Goal: Task Accomplishment & Management: Use online tool/utility

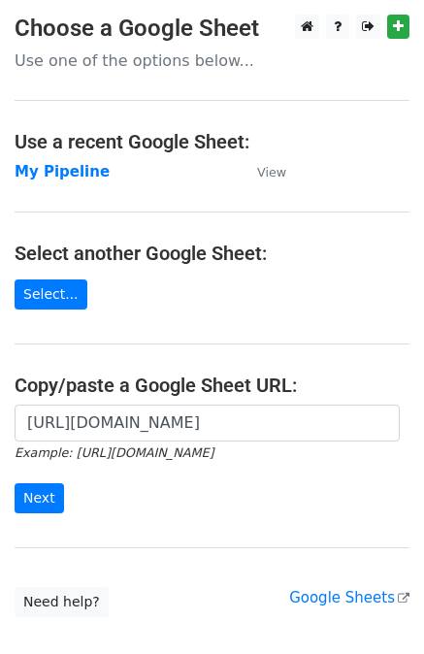
scroll to position [0, 598]
type input "https://docs.google.com/spreadsheets/d/1U_mQk6aSlQtYKjJl1zyBDHA5CHALlrQZ76MJY6o…"
click at [31, 493] on input "Next" at bounding box center [39, 498] width 49 height 30
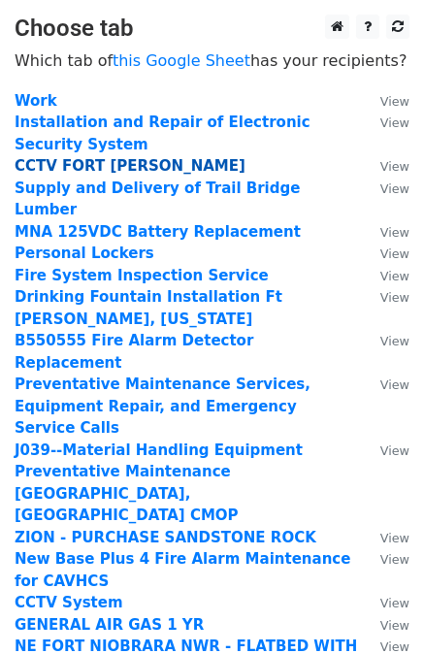
click at [90, 168] on strong "CCTV FORT LEE" at bounding box center [130, 165] width 231 height 17
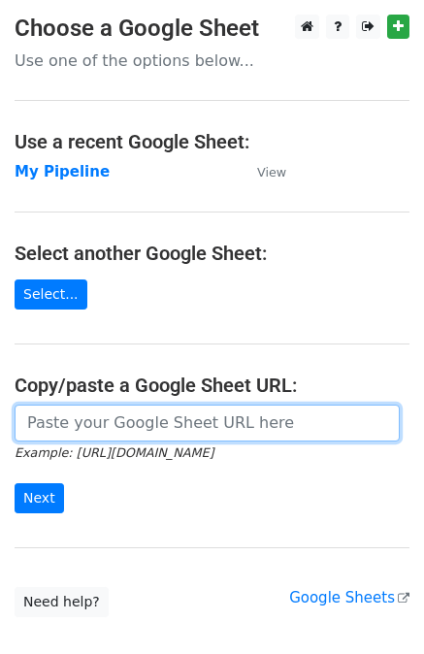
click at [123, 431] on input "url" at bounding box center [207, 422] width 385 height 37
paste input "[URL][DOMAIN_NAME]"
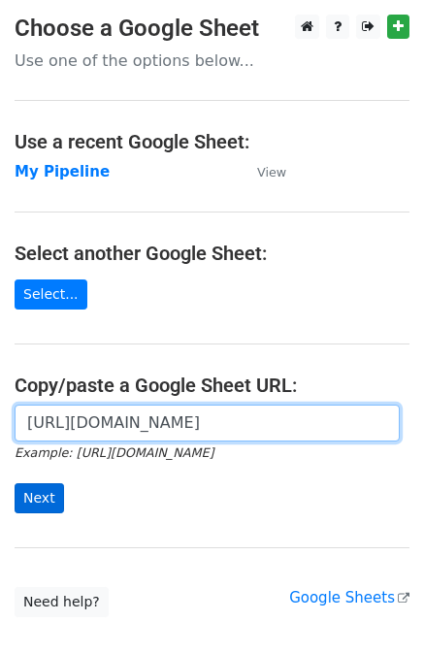
type input "[URL][DOMAIN_NAME]"
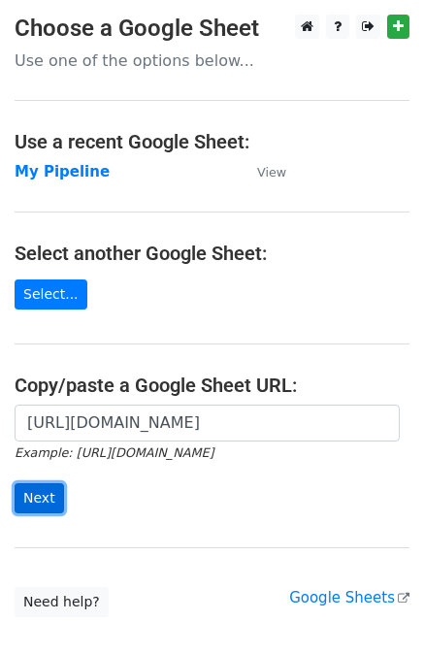
scroll to position [0, 0]
click at [49, 494] on input "Next" at bounding box center [39, 498] width 49 height 30
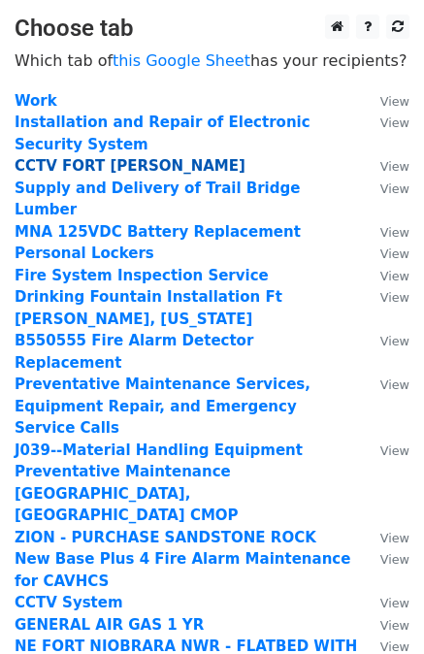
click at [105, 169] on strong "CCTV FORT LEE" at bounding box center [130, 165] width 231 height 17
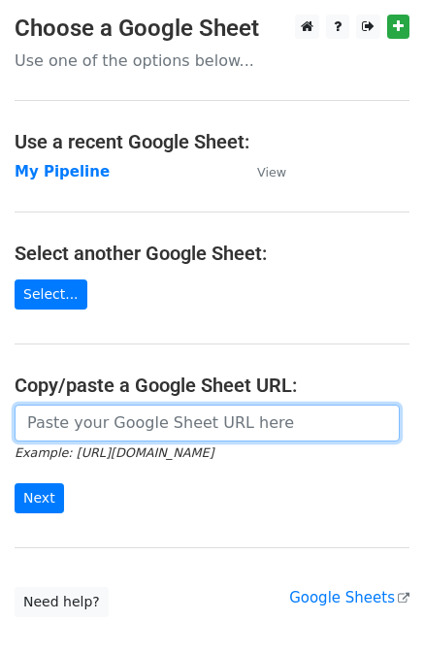
click at [166, 432] on input "url" at bounding box center [207, 422] width 385 height 37
paste input "https://docs.google.com/spreadsheets/d/1U_mQk6aSlQtYKjJl1zyBDHA5CHALlrQZ76MJY6o…"
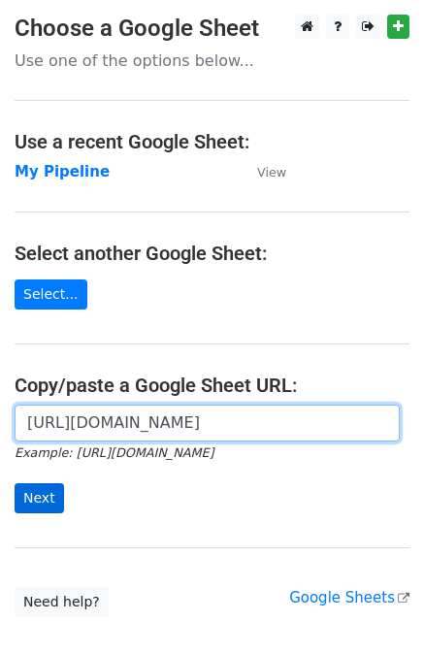
type input "https://docs.google.com/spreadsheets/d/1U_mQk6aSlQtYKjJl1zyBDHA5CHALlrQZ76MJY6o…"
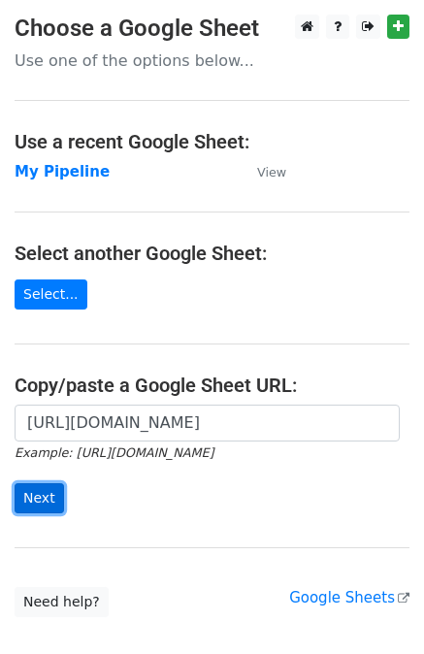
scroll to position [0, 0]
click at [37, 494] on input "Next" at bounding box center [39, 498] width 49 height 30
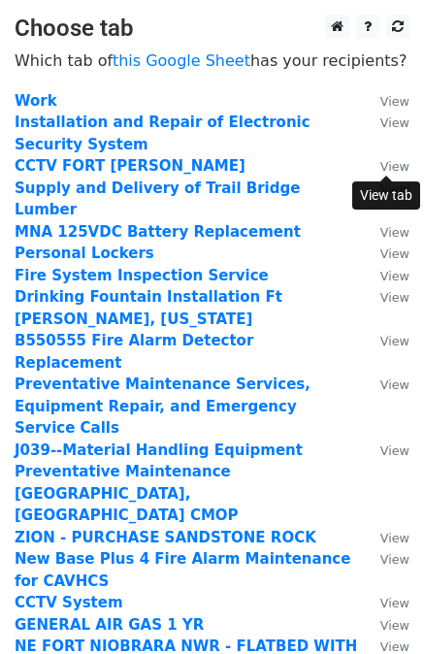
click at [389, 164] on small "View" at bounding box center [394, 166] width 29 height 15
click at [88, 163] on strong "CCTV FORT LEE" at bounding box center [130, 165] width 231 height 17
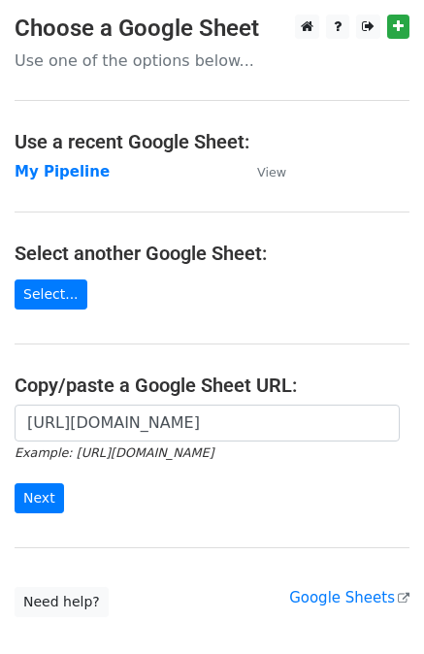
scroll to position [0, 551]
type input "[URL][DOMAIN_NAME]"
click at [35, 488] on input "Next" at bounding box center [39, 498] width 49 height 30
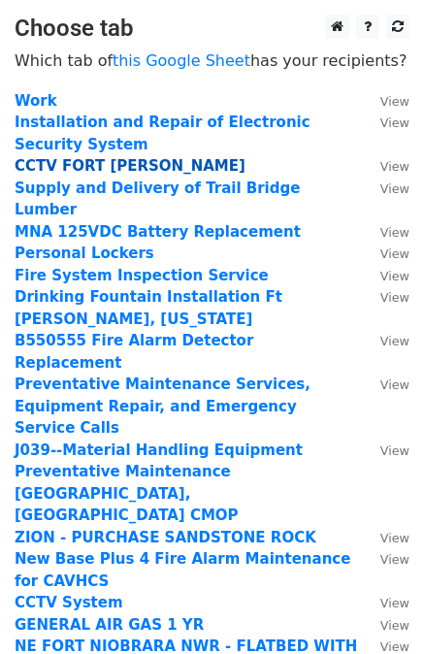
click at [109, 168] on strong "CCTV FORT [PERSON_NAME]" at bounding box center [130, 165] width 231 height 17
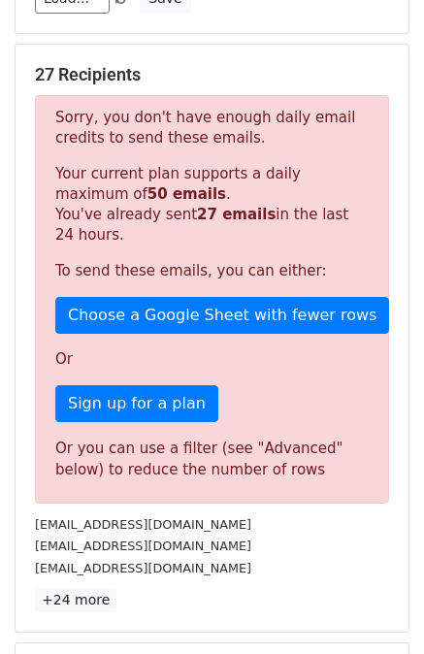
scroll to position [291, 0]
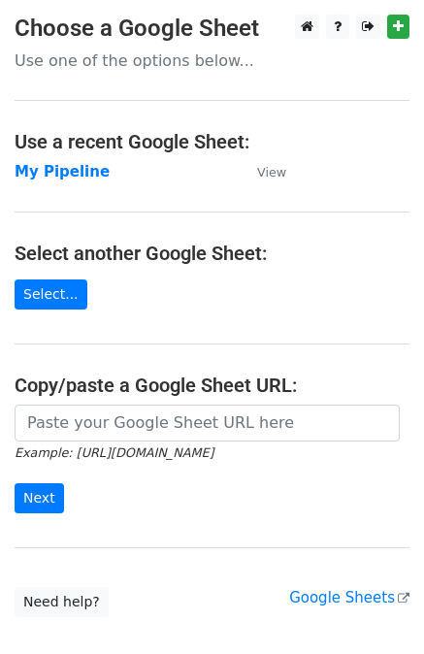
click at [113, 416] on input "url" at bounding box center [207, 422] width 385 height 37
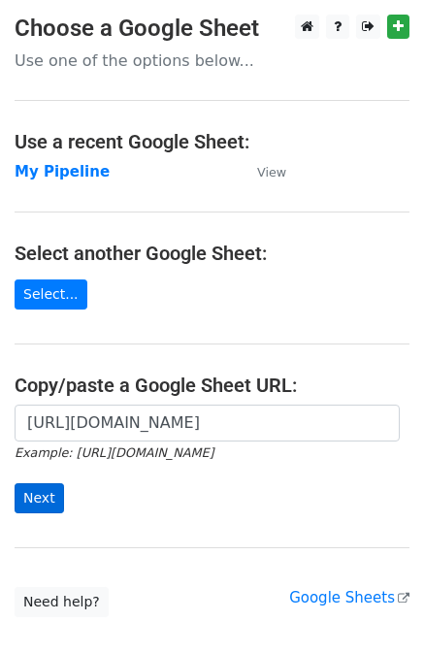
type input "[URL][DOMAIN_NAME]"
click at [48, 489] on input "Next" at bounding box center [39, 498] width 49 height 30
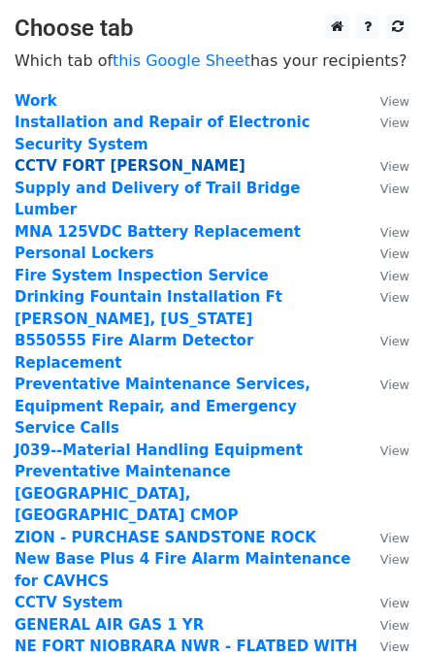
click at [103, 166] on strong "CCTV FORT LEE" at bounding box center [130, 165] width 231 height 17
